Goal: Information Seeking & Learning: Find specific fact

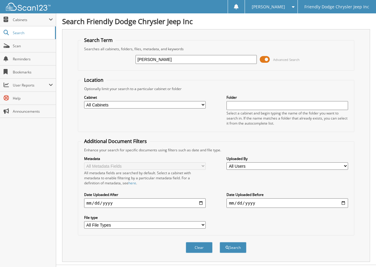
type input "SWITZER"
click at [220, 242] on button "Search" at bounding box center [233, 247] width 27 height 11
click at [144, 104] on select "All Cabinets ACCOUNTS PAYABLE ACCOUNTS RECEIVABLE CAR DEALS FINANCE RESERVES GE…" at bounding box center [145, 104] width 122 height 7
select select "16258"
click at [84, 101] on select "All Cabinets ACCOUNTS PAYABLE ACCOUNTS RECEIVABLE CAR DEALS FINANCE RESERVES GE…" at bounding box center [145, 104] width 122 height 7
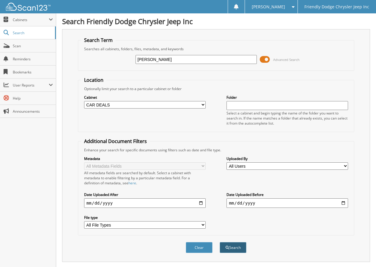
click at [232, 244] on button "Search" at bounding box center [233, 247] width 27 height 11
click at [248, 104] on input "text" at bounding box center [288, 105] width 122 height 9
type input "22328"
drag, startPoint x: 180, startPoint y: 59, endPoint x: 113, endPoint y: 63, distance: 67.1
click at [113, 63] on div "SWITZER Advanced Search" at bounding box center [216, 59] width 270 height 16
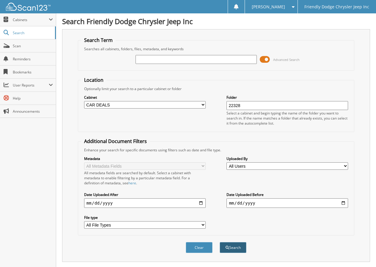
click at [223, 246] on button "Search" at bounding box center [233, 247] width 27 height 11
click at [187, 60] on input "text" at bounding box center [197, 59] width 122 height 9
type input "22328"
click at [220, 242] on button "Search" at bounding box center [233, 247] width 27 height 11
click at [30, 21] on span "Cabinets" at bounding box center [31, 19] width 36 height 5
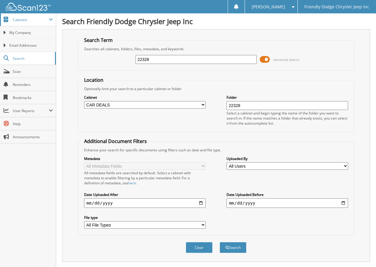
click at [30, 21] on span "Cabinets" at bounding box center [31, 19] width 36 height 5
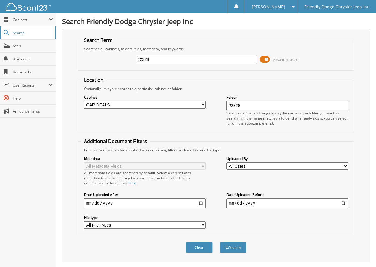
click at [24, 32] on span "Search" at bounding box center [32, 32] width 39 height 5
click at [292, 10] on div "[PERSON_NAME]" at bounding box center [271, 6] width 46 height 13
click at [256, 165] on select "All Users Amber Rinick Barbara Anderson david terry Donna Smith Edwhenna Wolver…" at bounding box center [288, 165] width 122 height 7
click at [192, 140] on fieldset "Additional Document Filters Enhance your search for specific documents using fi…" at bounding box center [216, 187] width 277 height 98
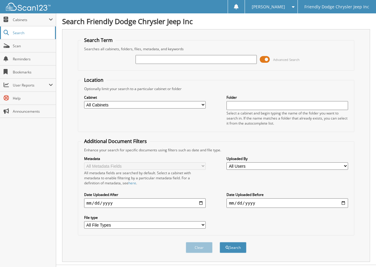
click at [25, 31] on span "Search" at bounding box center [32, 32] width 39 height 5
click at [102, 103] on select "All Cabinets ACCOUNTS PAYABLE ACCOUNTS RECEIVABLE CAR DEALS FINANCE RESERVES GE…" at bounding box center [145, 104] width 122 height 7
select select "16258"
click at [84, 101] on select "All Cabinets ACCOUNTS PAYABLE ACCOUNTS RECEIVABLE CAR DEALS FINANCE RESERVES GE…" at bounding box center [145, 104] width 122 height 7
click at [249, 105] on input "text" at bounding box center [288, 105] width 122 height 9
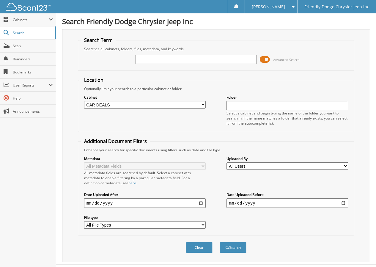
type input "22328"
click at [234, 250] on button "Search" at bounding box center [233, 247] width 27 height 11
click at [164, 59] on input "text" at bounding box center [197, 59] width 122 height 9
type input "SW"
click at [226, 252] on button "Search" at bounding box center [233, 247] width 27 height 11
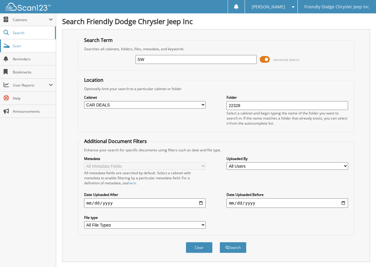
click at [22, 43] on span "Scan" at bounding box center [33, 45] width 40 height 5
click at [298, 6] on div "Lorena I. Settings Logout" at bounding box center [271, 6] width 53 height 13
click at [24, 31] on span "Search" at bounding box center [32, 32] width 39 height 5
type input "R4484"
click at [220, 242] on button "Search" at bounding box center [233, 247] width 27 height 11
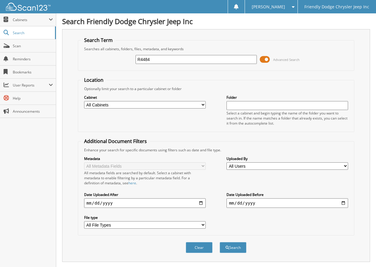
click at [189, 101] on select "All Cabinets ACCOUNTS PAYABLE ACCOUNTS RECEIVABLE CAR DEALS FINANCE RESERVES GE…" at bounding box center [145, 104] width 122 height 7
select select "16258"
click at [84, 101] on select "All Cabinets ACCOUNTS PAYABLE ACCOUNTS RECEIVABLE CAR DEALS FINANCE RESERVES GE…" at bounding box center [145, 104] width 122 height 7
click at [237, 104] on input "text" at bounding box center [288, 105] width 122 height 9
type input "R4484"
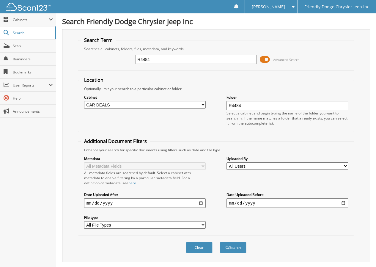
click at [220, 242] on button "Search" at bounding box center [233, 247] width 27 height 11
click at [163, 60] on input "text" at bounding box center [197, 59] width 122 height 9
click at [97, 104] on select "All Cabinets ACCOUNTS PAYABLE ACCOUNTS RECEIVABLE CAR DEALS FINANCE RESERVES GE…" at bounding box center [145, 104] width 122 height 7
select select "16258"
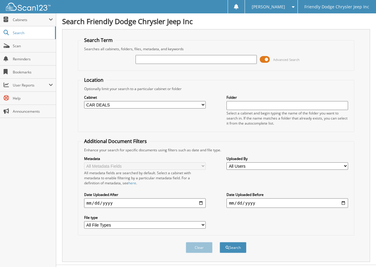
click at [84, 101] on select "All Cabinets ACCOUNTS PAYABLE ACCOUNTS RECEIVABLE CAR DEALS FINANCE RESERVES GE…" at bounding box center [145, 104] width 122 height 7
click at [145, 59] on input "text" at bounding box center [197, 59] width 122 height 9
type input "22328"
click at [220, 242] on button "Search" at bounding box center [233, 247] width 27 height 11
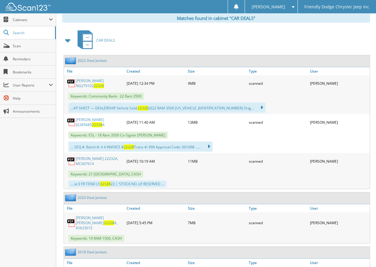
scroll to position [268, 0]
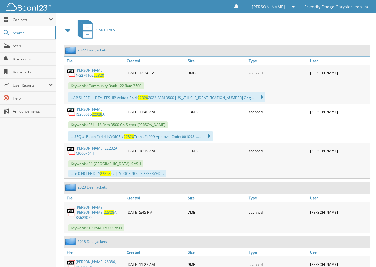
click at [83, 71] on link "[PERSON_NAME] NG279102 22328" at bounding box center [100, 73] width 48 height 10
